Goal: Task Accomplishment & Management: Manage account settings

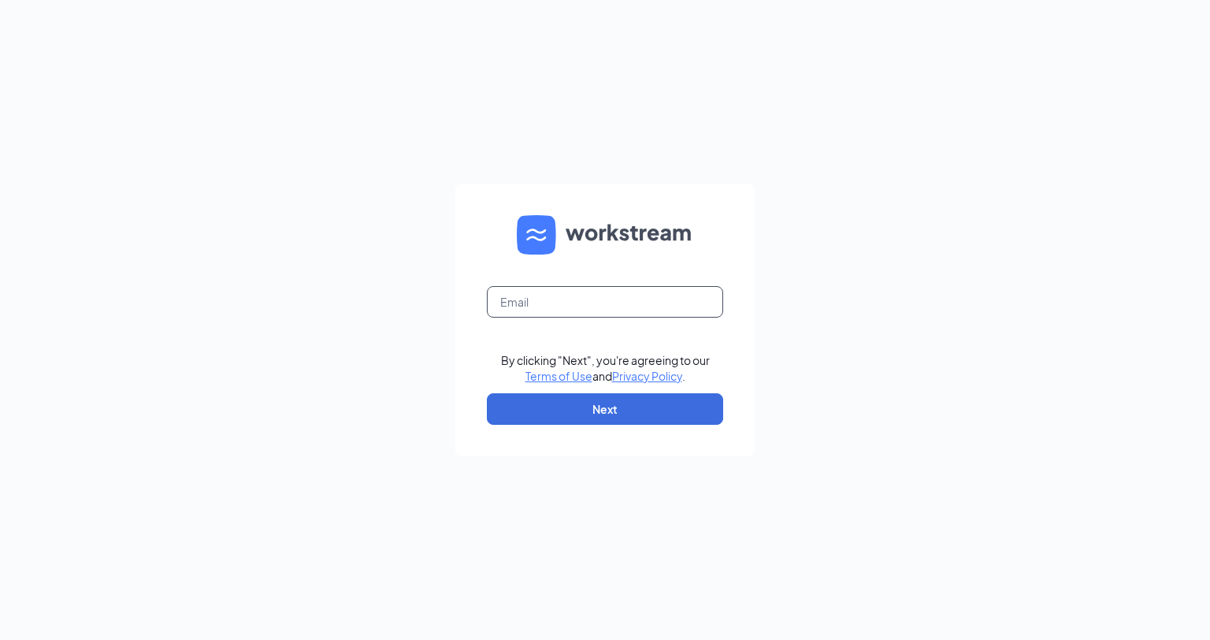
drag, startPoint x: 582, startPoint y: 315, endPoint x: 582, endPoint y: 306, distance: 8.7
click at [582, 306] on input "text" at bounding box center [605, 302] width 236 height 32
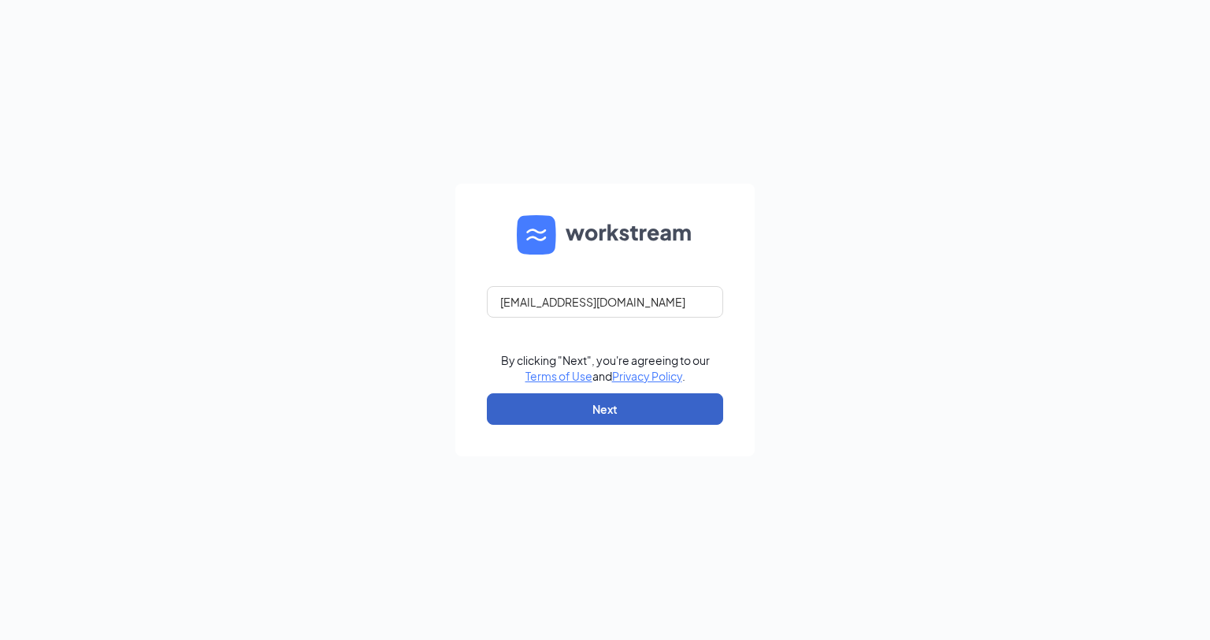
drag, startPoint x: 564, startPoint y: 421, endPoint x: 573, endPoint y: 408, distance: 16.4
click at [573, 408] on button "Next" at bounding box center [605, 409] width 236 height 32
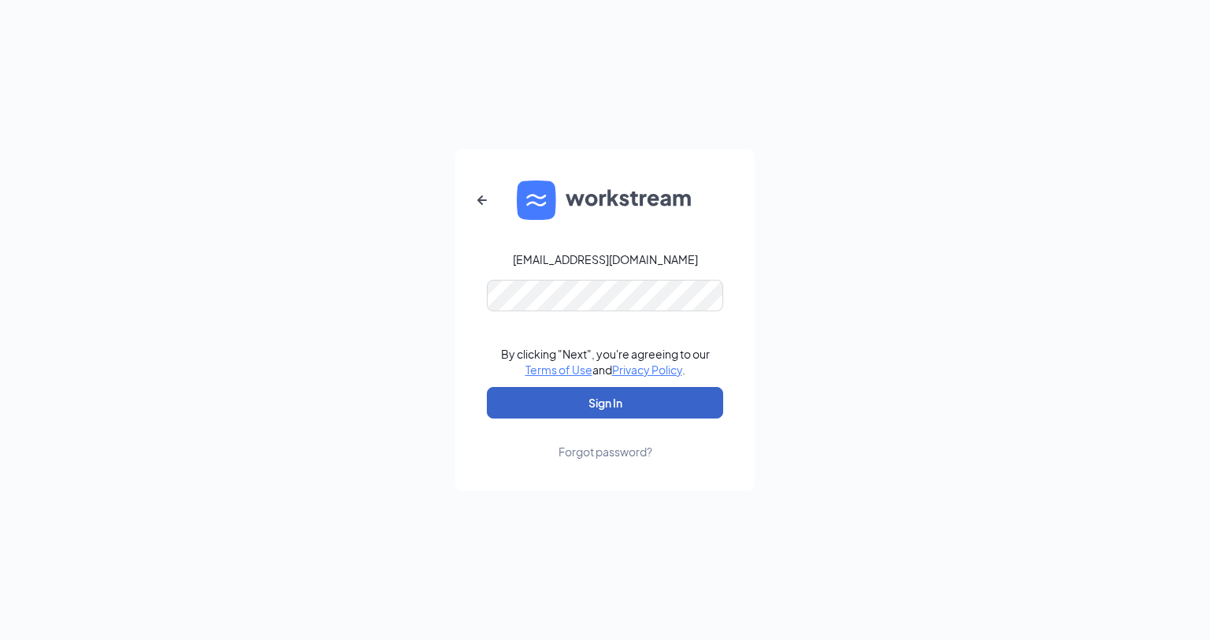
click at [525, 400] on button "Sign In" at bounding box center [605, 403] width 236 height 32
click at [572, 398] on button "Sign In" at bounding box center [605, 403] width 236 height 32
drag, startPoint x: 681, startPoint y: 414, endPoint x: 677, endPoint y: 405, distance: 9.2
click at [677, 405] on button "Sign In" at bounding box center [605, 403] width 236 height 32
drag, startPoint x: 610, startPoint y: 417, endPoint x: 613, endPoint y: 399, distance: 18.4
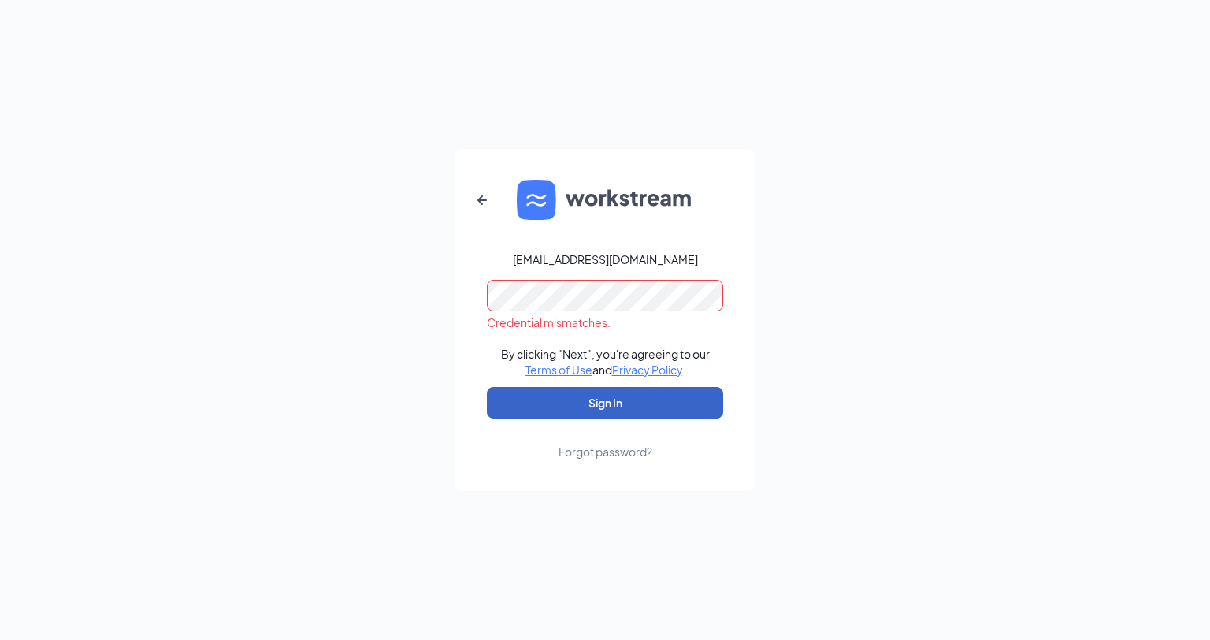
click at [613, 399] on button "Sign In" at bounding box center [605, 403] width 236 height 32
click at [661, 425] on form "[EMAIL_ADDRESS][DOMAIN_NAME] Credential mismatches. By clicking "Next", you're …" at bounding box center [604, 320] width 299 height 342
click at [662, 402] on button "Sign In" at bounding box center [605, 403] width 236 height 32
